Goal: Transaction & Acquisition: Obtain resource

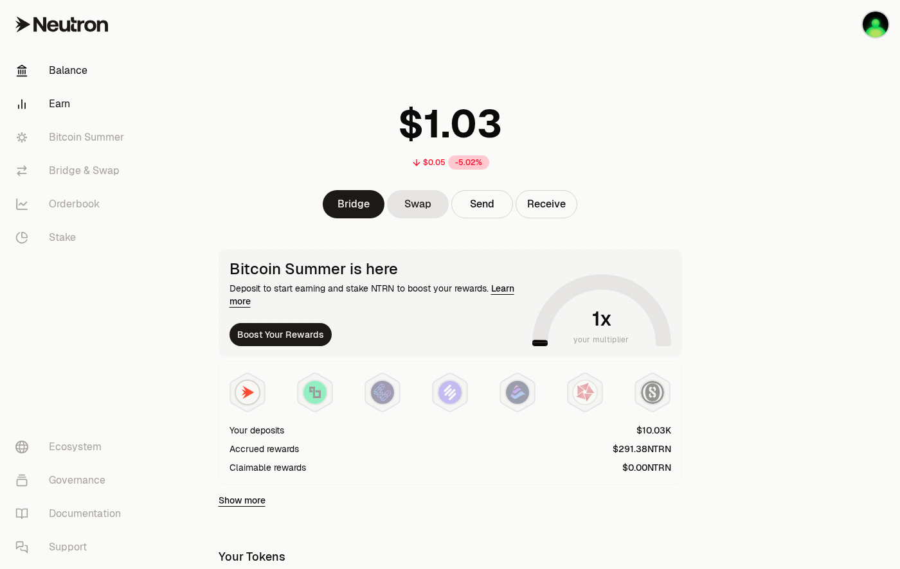
click at [66, 106] on link "Earn" at bounding box center [72, 103] width 134 height 33
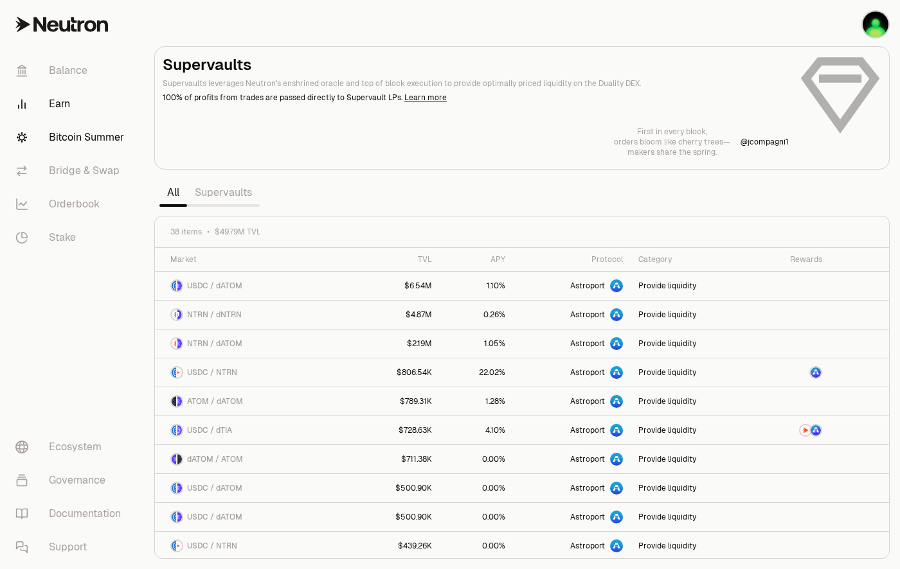
click at [79, 138] on link "Bitcoin Summer" at bounding box center [72, 137] width 134 height 33
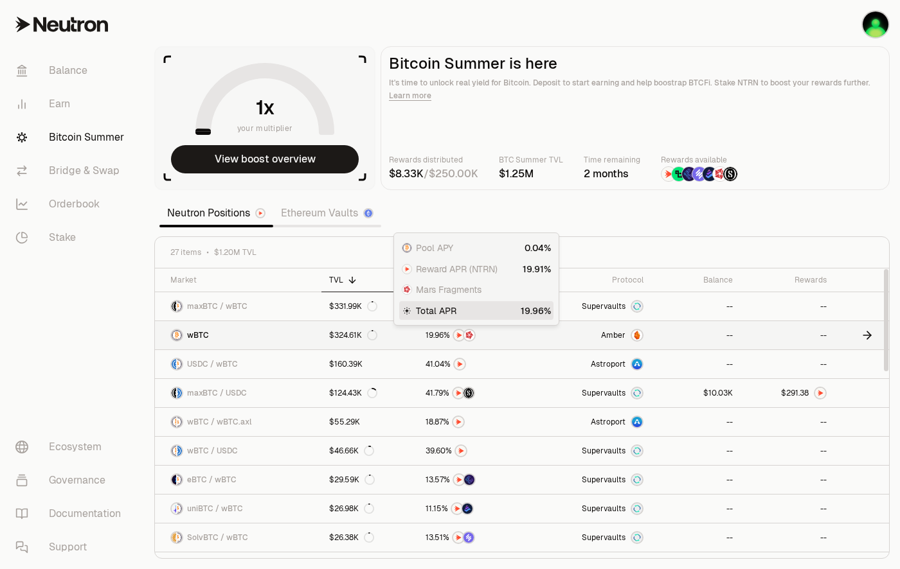
click at [436, 337] on span "9" at bounding box center [436, 336] width 4 height 10
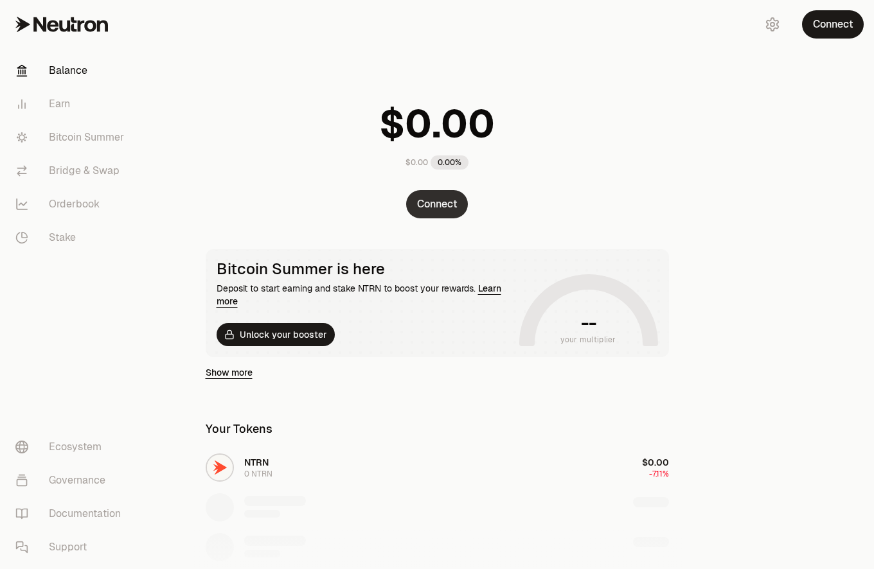
click at [438, 215] on div "Connect" at bounding box center [437, 204] width 494 height 28
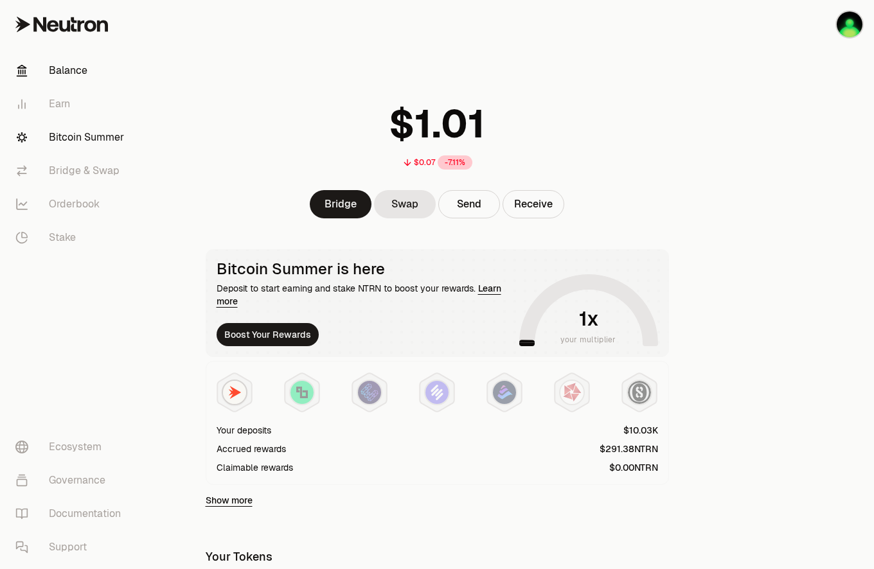
click at [92, 150] on link "Bitcoin Summer" at bounding box center [72, 137] width 134 height 33
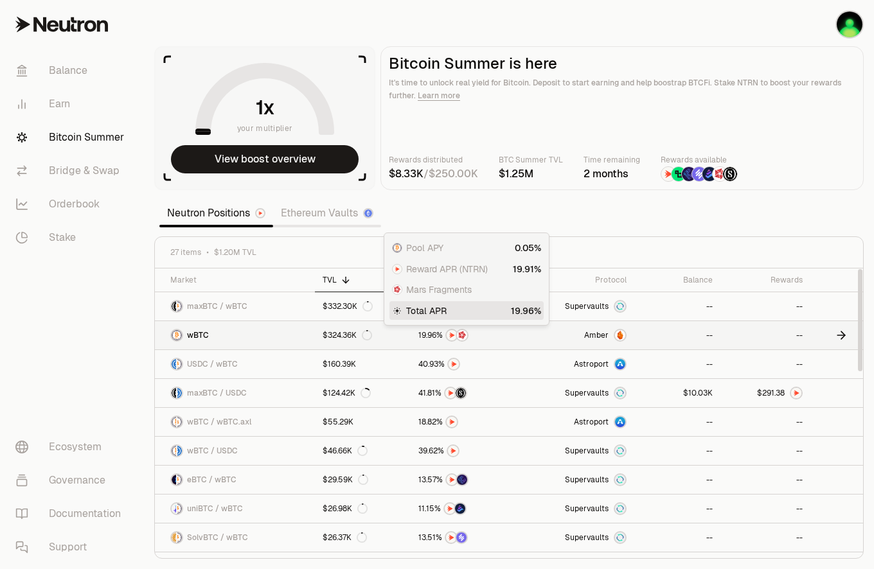
click at [428, 339] on span "9" at bounding box center [429, 336] width 4 height 10
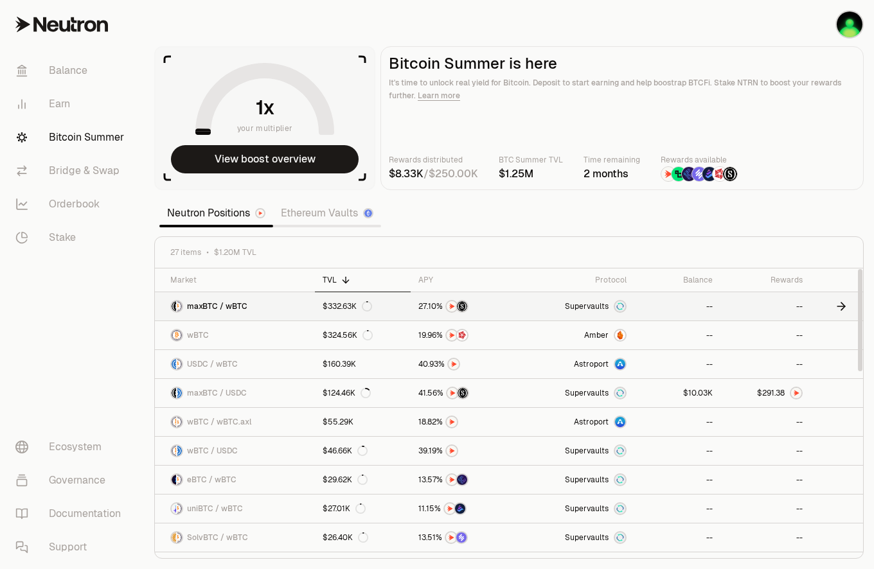
click at [605, 294] on link "Supervaults" at bounding box center [578, 306] width 112 height 28
click at [613, 279] on div "Protocol" at bounding box center [577, 280] width 97 height 10
click at [609, 278] on div "Protocol" at bounding box center [577, 280] width 97 height 10
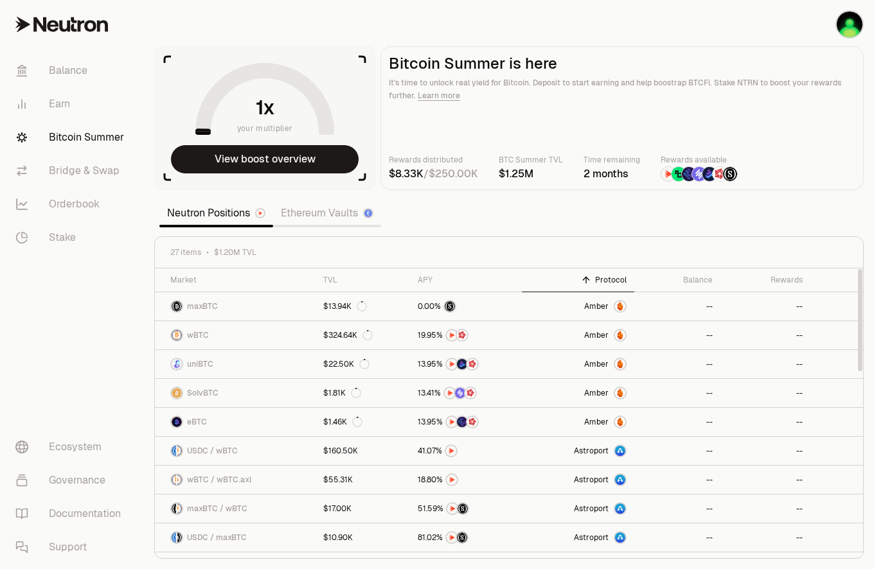
click at [614, 282] on div "Protocol" at bounding box center [577, 280] width 97 height 10
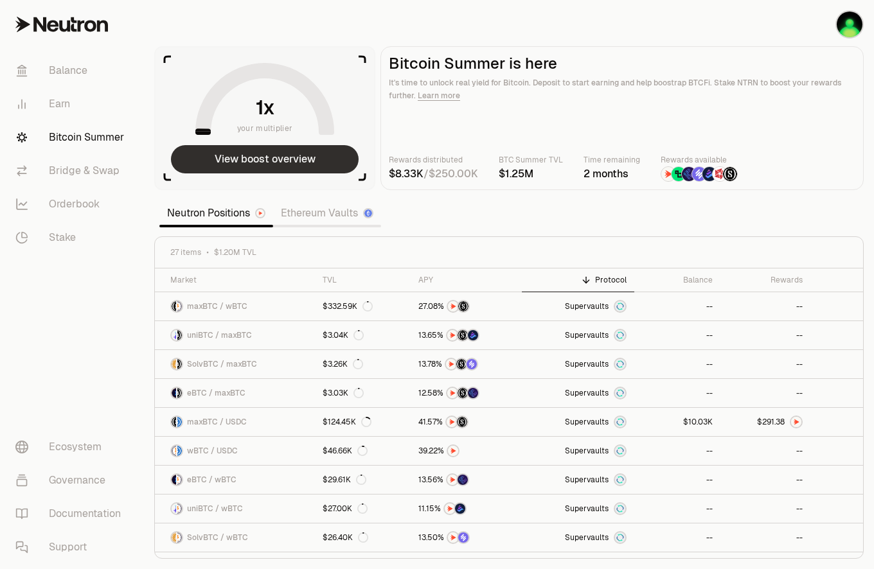
click at [324, 163] on button "View boost overview" at bounding box center [265, 159] width 188 height 28
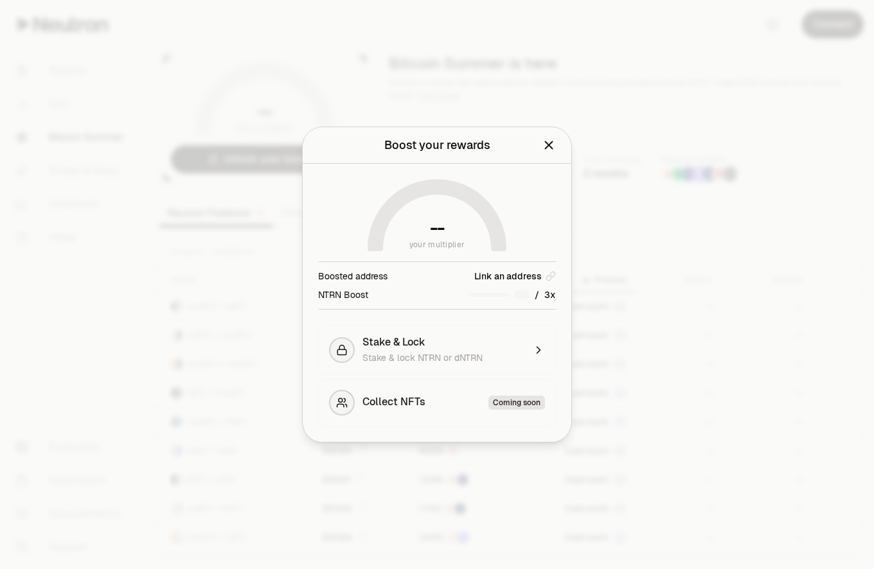
click at [428, 293] on div "NTRN Boost /" at bounding box center [437, 294] width 238 height 13
click at [531, 297] on div "/" at bounding box center [512, 294] width 88 height 13
click at [556, 148] on div "Boost your rewards View your current reward multiplier and boost options." at bounding box center [437, 145] width 269 height 37
click at [558, 145] on div "Boost your rewards View your current reward multiplier and boost options." at bounding box center [437, 145] width 269 height 37
click at [548, 145] on icon "Close" at bounding box center [549, 145] width 8 height 8
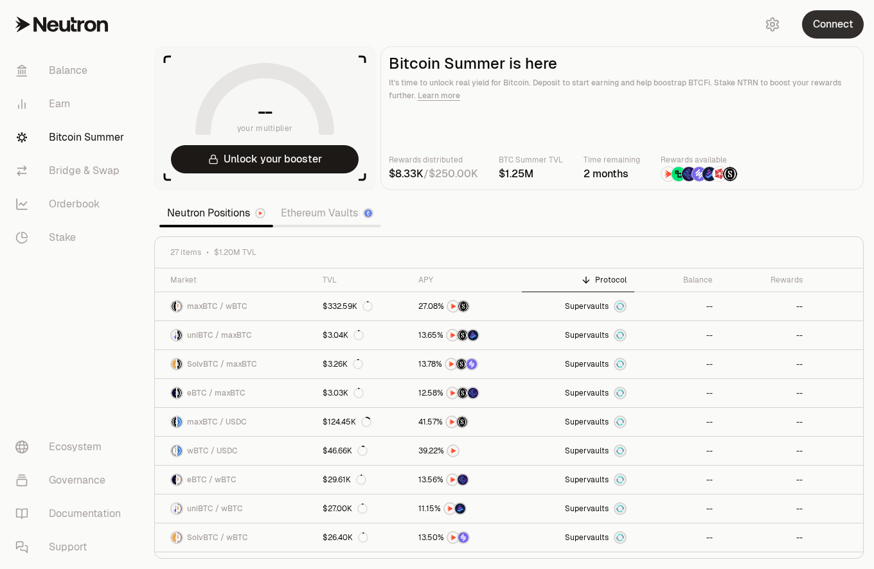
click at [838, 31] on button "Connect" at bounding box center [833, 24] width 62 height 28
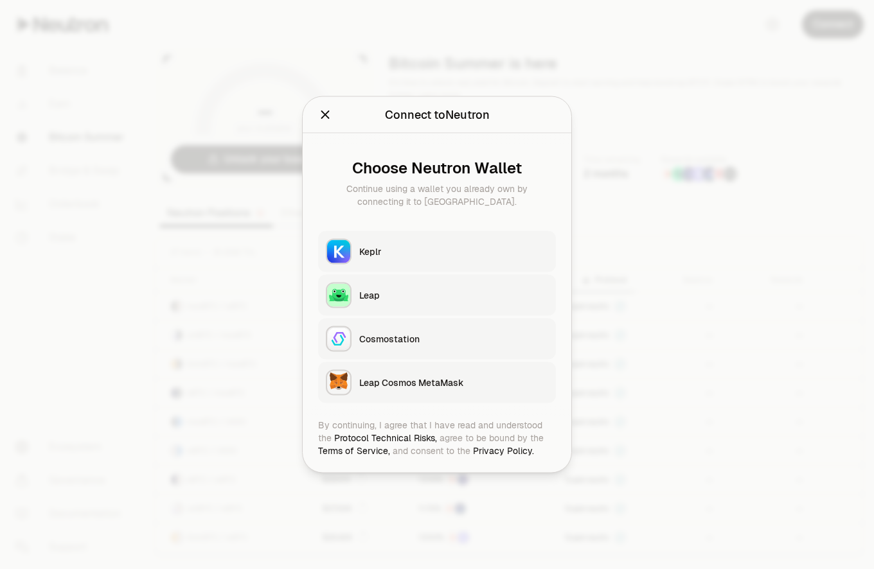
click at [393, 244] on button "Keplr" at bounding box center [437, 251] width 238 height 41
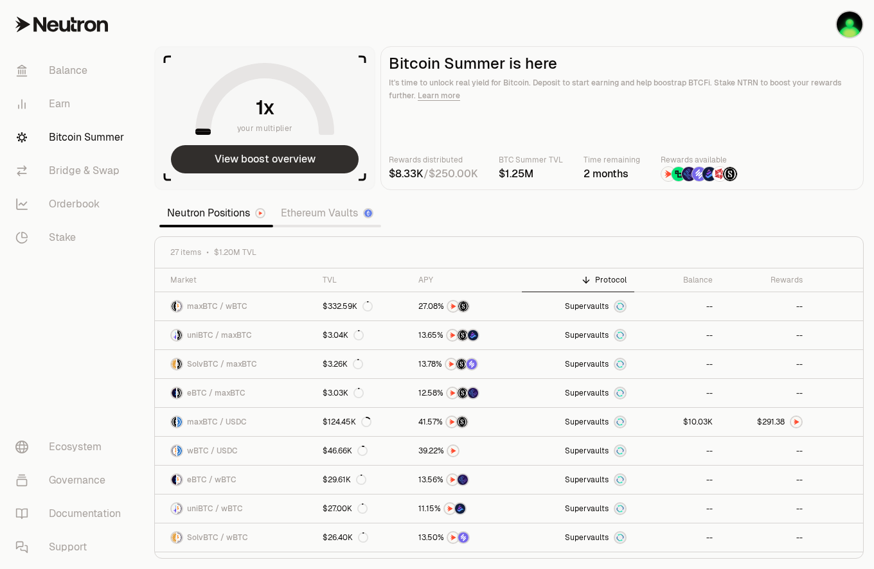
click at [296, 166] on button "View boost overview" at bounding box center [265, 159] width 188 height 28
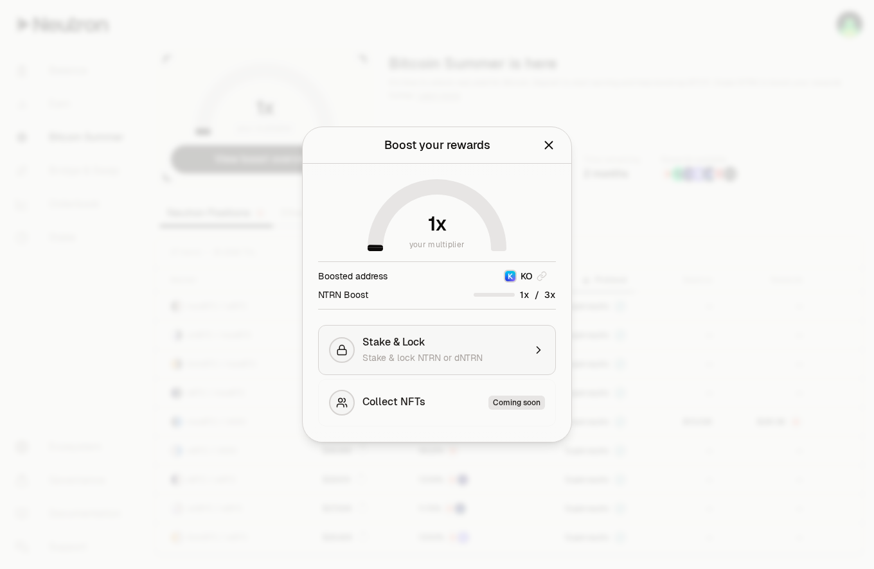
click at [440, 348] on div "Stake & Lock" at bounding box center [443, 342] width 162 height 13
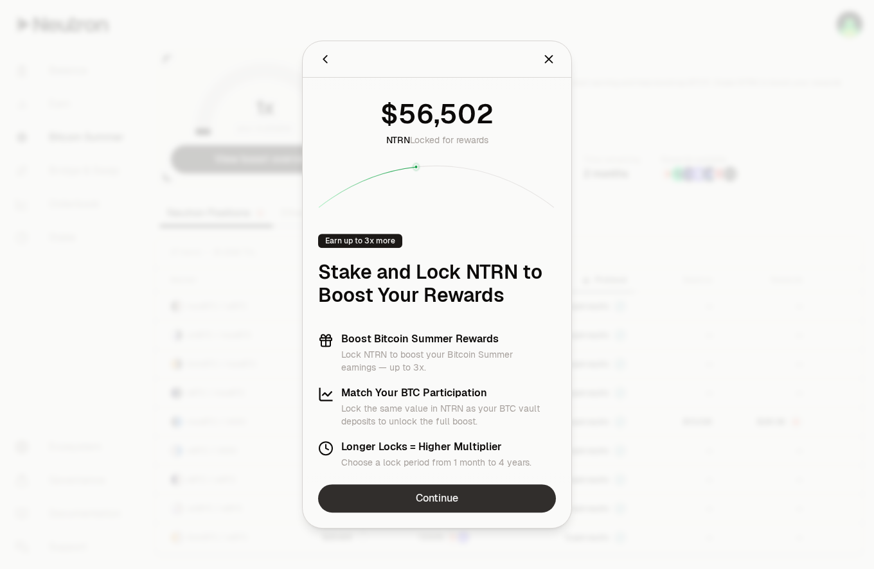
click at [413, 498] on link "Continue" at bounding box center [437, 498] width 238 height 28
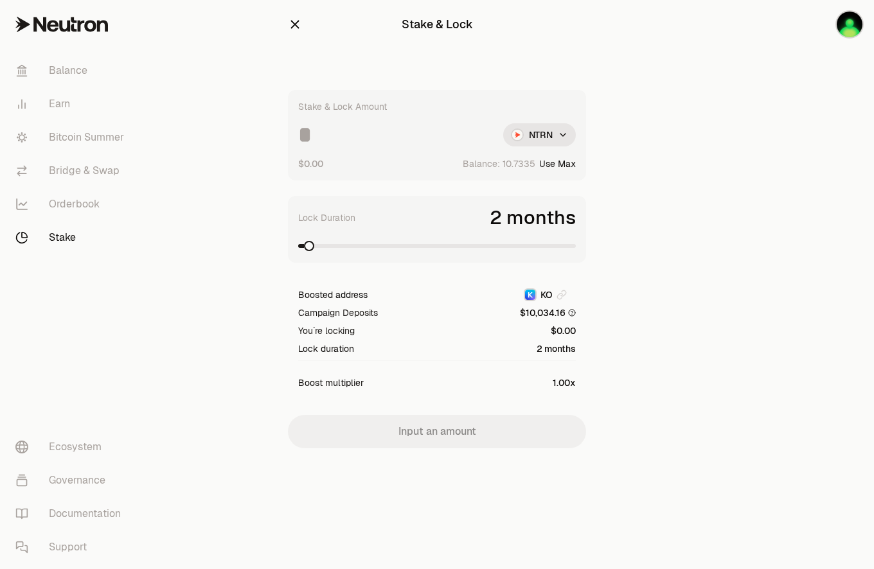
click at [562, 166] on button "Use Max" at bounding box center [557, 163] width 37 height 13
type input "*********"
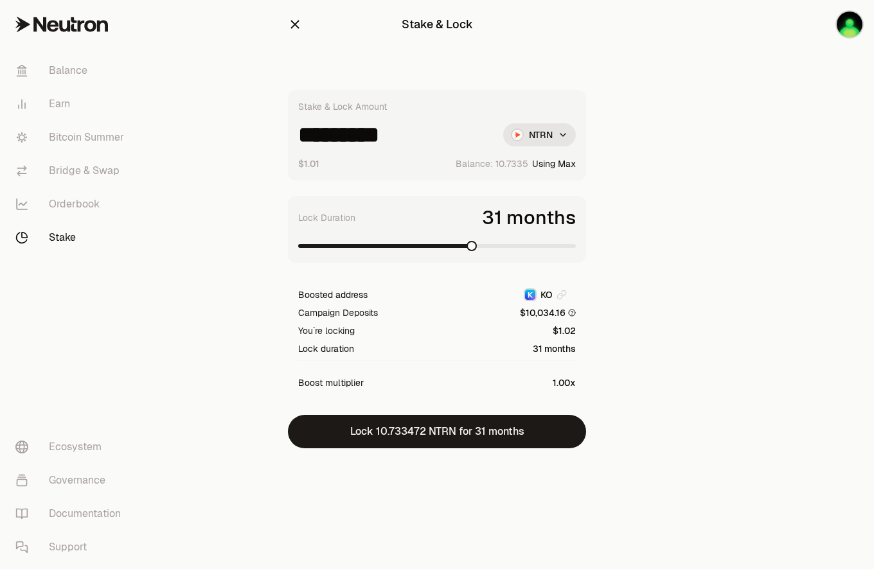
click at [475, 248] on span at bounding box center [437, 246] width 278 height 13
click at [298, 251] on span at bounding box center [303, 246] width 10 height 10
click at [292, 27] on icon "button" at bounding box center [295, 25] width 8 height 8
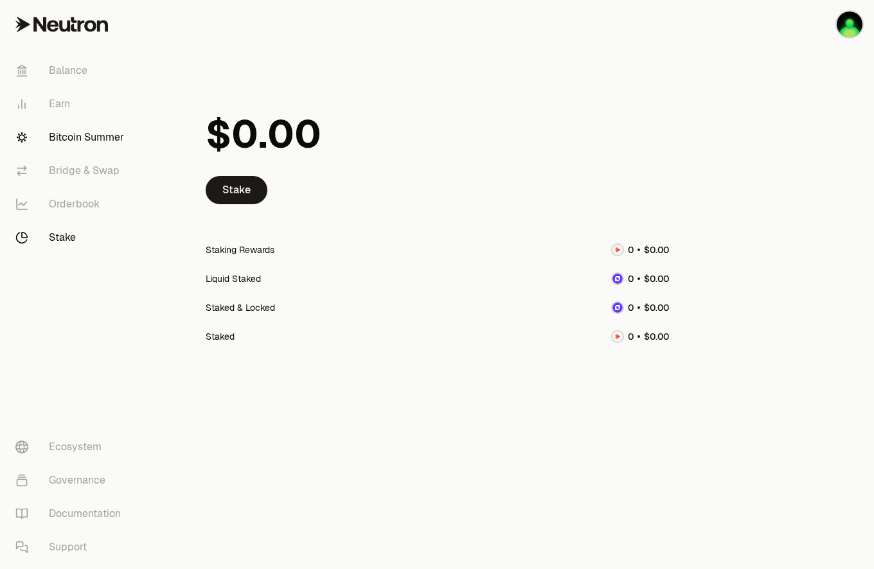
click at [72, 135] on font "Bitcoin Summer" at bounding box center [86, 137] width 75 height 15
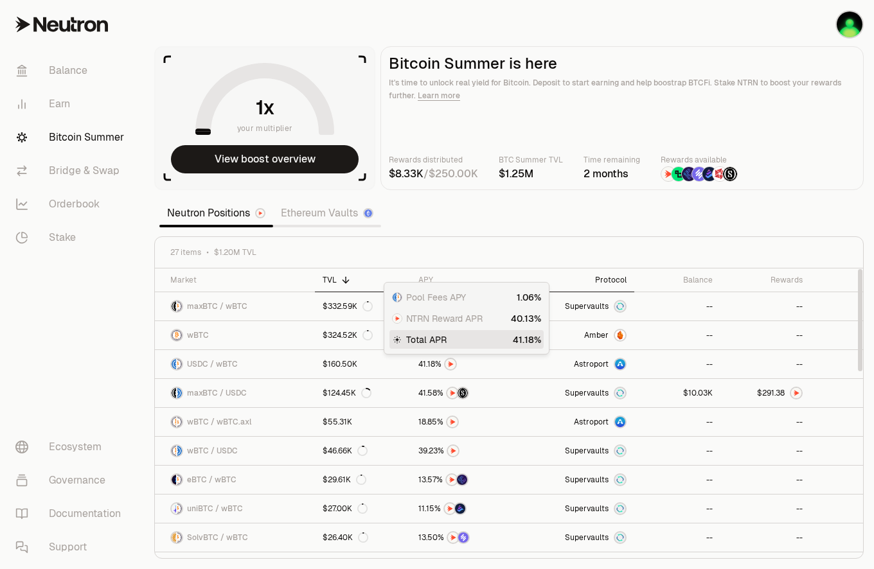
click at [621, 280] on div "Protocol" at bounding box center [577, 280] width 97 height 10
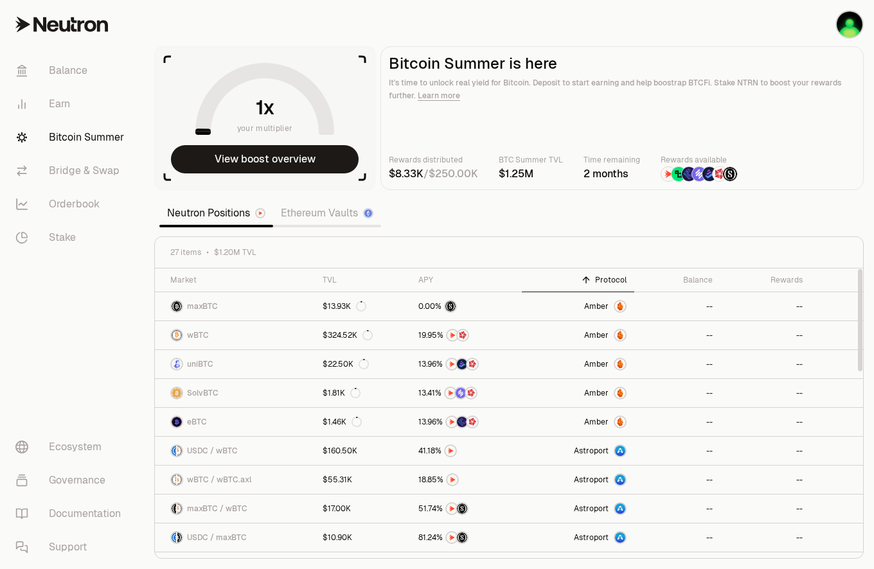
click at [621, 280] on div "Protocol" at bounding box center [577, 280] width 97 height 10
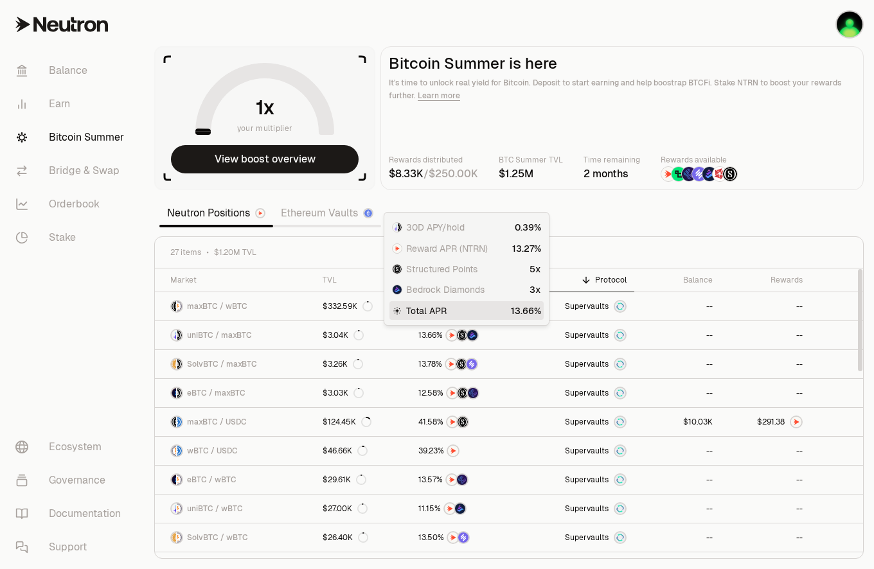
click at [599, 274] on th "Protocol" at bounding box center [578, 281] width 112 height 24
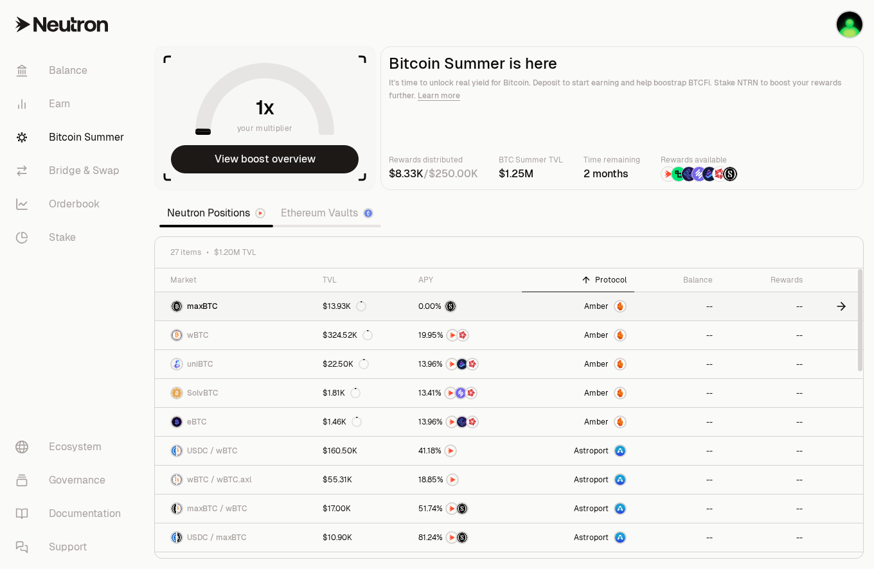
click at [592, 317] on link "Amber" at bounding box center [578, 306] width 112 height 28
